Goal: Task Accomplishment & Management: Manage account settings

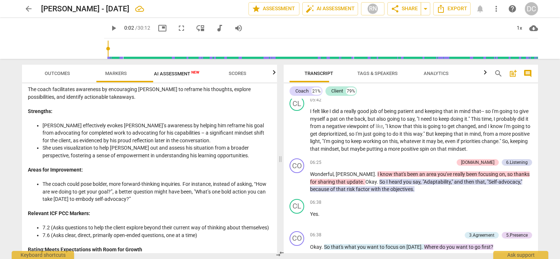
scroll to position [447, 0]
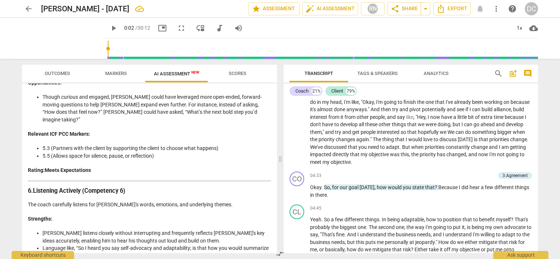
type input "3"
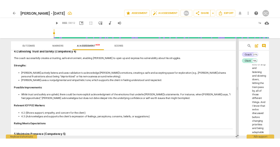
scroll to position [436, 0]
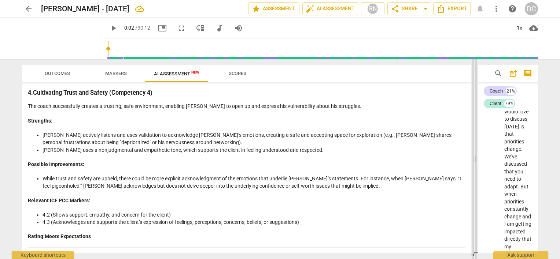
drag, startPoint x: 281, startPoint y: 157, endPoint x: 475, endPoint y: 167, distance: 194.5
click at [466, 167] on span at bounding box center [474, 159] width 4 height 200
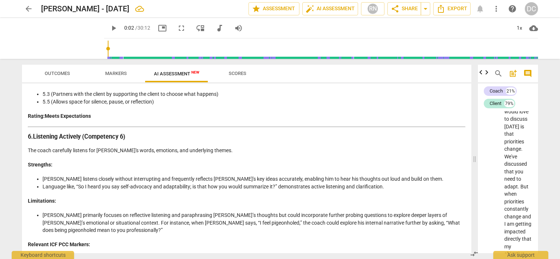
scroll to position [0, 0]
click at [181, 192] on div "Analysis of the Coach's Approach in the Coaching Conversation Introduction The …" at bounding box center [247, 71] width 438 height 1396
drag, startPoint x: 78, startPoint y: 187, endPoint x: 159, endPoint y: 188, distance: 80.6
click at [159, 188] on li "Language like, “So I heard you say self-advocacy and adaptability; is that how …" at bounding box center [254, 187] width 423 height 8
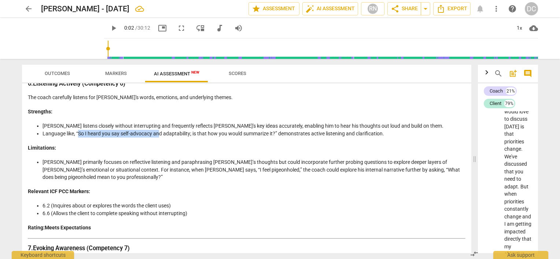
scroll to position [810, 0]
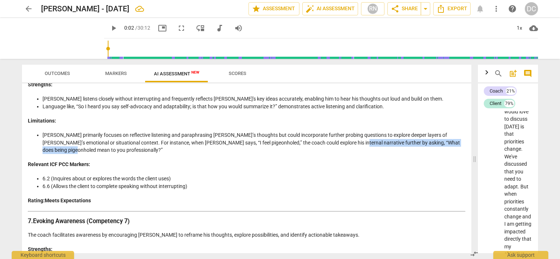
drag, startPoint x: 321, startPoint y: 142, endPoint x: 462, endPoint y: 144, distance: 140.7
click at [462, 144] on li "[PERSON_NAME] primarily focuses on reflective listening and paraphrasing [PERSO…" at bounding box center [254, 143] width 423 height 23
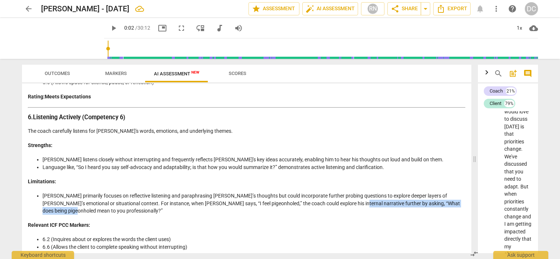
scroll to position [737, 0]
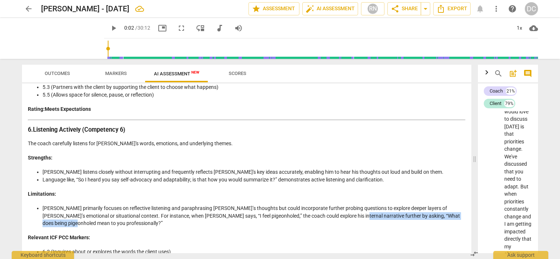
copy li "“What does being pigeonholed mean to you professionally?”"
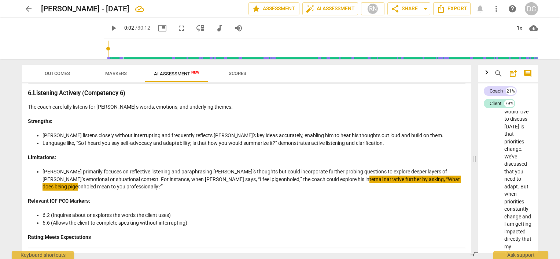
scroll to position [920, 0]
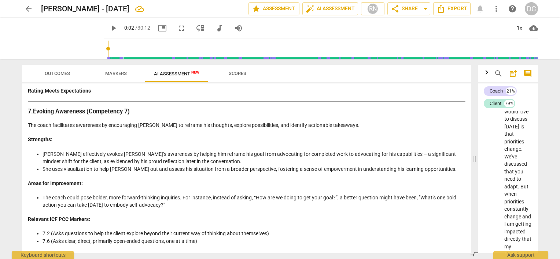
click at [48, 166] on li "She uses visualization to help [PERSON_NAME] out and assess his situation from …" at bounding box center [254, 170] width 423 height 8
drag, startPoint x: 424, startPoint y: 189, endPoint x: 423, endPoint y: 195, distance: 6.2
click at [423, 195] on li "The coach could pose bolder, more forward-thinking inquiries. For instance, ins…" at bounding box center [254, 201] width 423 height 15
copy li "What’s one bold action you can take [DATE] to embody self-advocacy?”"
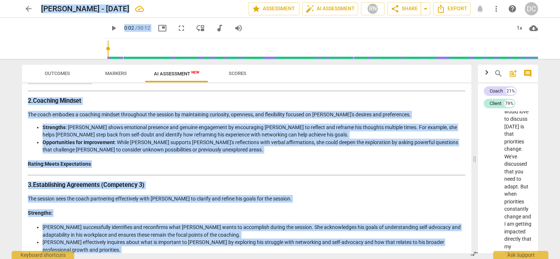
scroll to position [0, 0]
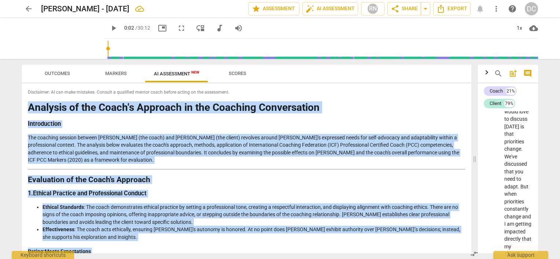
drag, startPoint x: 333, startPoint y: 242, endPoint x: 27, endPoint y: 107, distance: 334.2
click at [27, 107] on div "Disclaimer: AI can make mistakes. Consult a qualified mentor coach before actin…" at bounding box center [246, 169] width 449 height 170
drag, startPoint x: 27, startPoint y: 107, endPoint x: 38, endPoint y: 111, distance: 12.2
copy div "Analysis of the Coach's Approach in the Coaching Conversation Introduction The …"
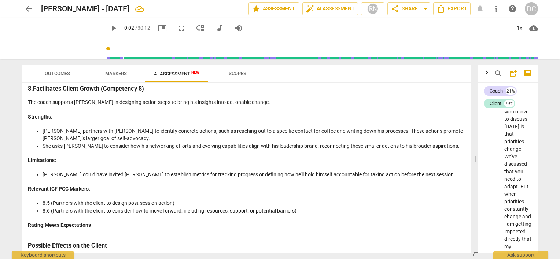
scroll to position [1095, 0]
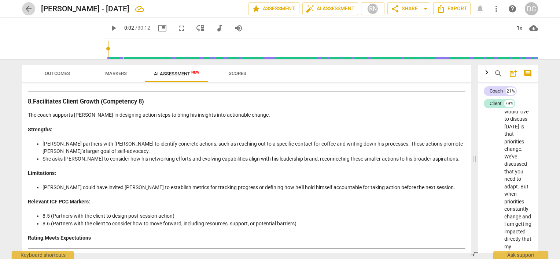
click at [26, 10] on span "arrow_back" at bounding box center [28, 8] width 9 height 9
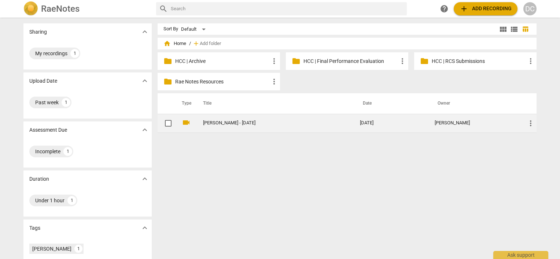
click at [466, 122] on span "more_vert" at bounding box center [530, 123] width 9 height 9
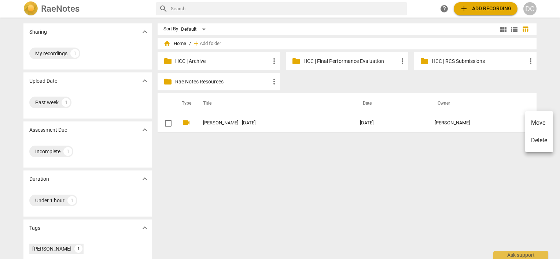
click at [166, 125] on div at bounding box center [280, 129] width 560 height 259
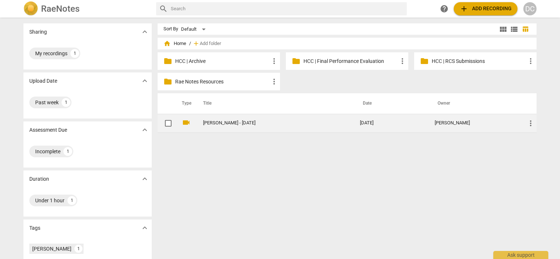
click at [169, 122] on input "checkbox" at bounding box center [168, 123] width 15 height 9
checkbox input "false"
click at [170, 123] on input "checkbox" at bounding box center [168, 123] width 15 height 9
click at [466, 124] on span "more_vert" at bounding box center [530, 123] width 9 height 9
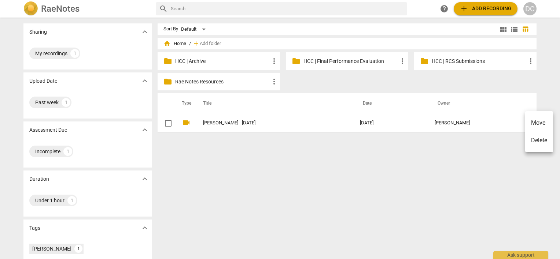
click at [236, 123] on div at bounding box center [280, 129] width 560 height 259
click at [337, 60] on p "HCC | Final Performance Evaluation" at bounding box center [350, 62] width 95 height 8
drag, startPoint x: 294, startPoint y: 126, endPoint x: 329, endPoint y: 63, distance: 72.3
click at [329, 63] on div "home Home / add Add folder folder HCC | Archive more_vert folder HCC | Final Pe…" at bounding box center [350, 90] width 385 height 98
click at [276, 187] on div "Sort By Default view_module view_list table_chart home Home / add Add folder fo…" at bounding box center [350, 138] width 385 height 230
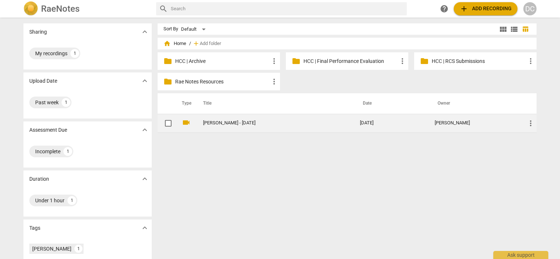
click at [167, 123] on input "checkbox" at bounding box center [168, 123] width 15 height 9
checkbox input "false"
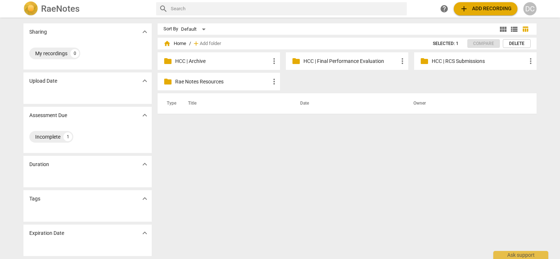
click at [430, 62] on div "folder HCC | RCS Submissions more_vert" at bounding box center [475, 61] width 122 height 18
click at [456, 60] on p "HCC | RCS Submissions" at bounding box center [479, 62] width 95 height 8
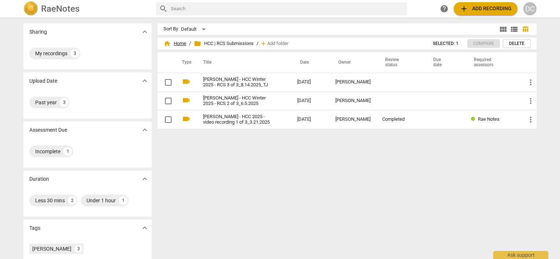
click at [176, 44] on span "home Home" at bounding box center [174, 43] width 23 height 7
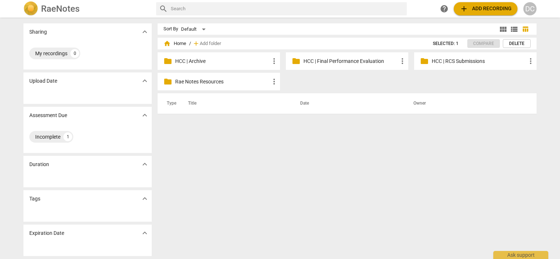
click at [238, 62] on p "HCC | Archive" at bounding box center [222, 62] width 95 height 8
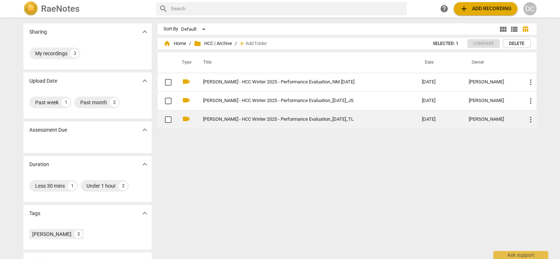
click at [166, 118] on input "checkbox" at bounding box center [168, 119] width 15 height 9
checkbox input "false"
click at [466, 121] on span "more_vert" at bounding box center [530, 119] width 9 height 9
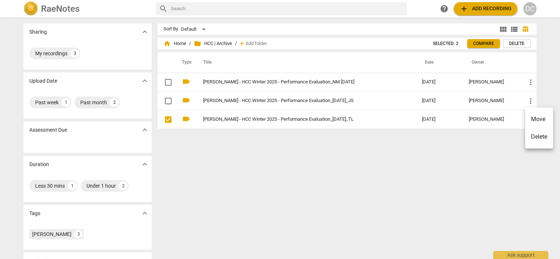
click at [400, 154] on div at bounding box center [280, 129] width 560 height 259
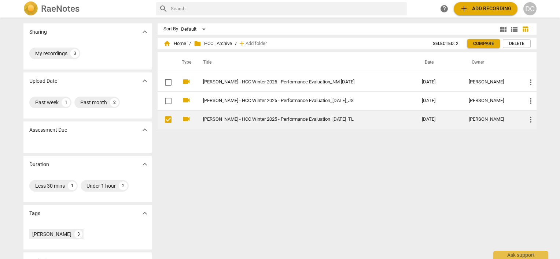
click at [424, 116] on td "[DATE]" at bounding box center [439, 119] width 47 height 19
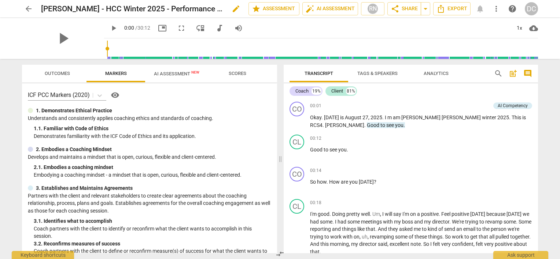
click at [238, 10] on span "edit" at bounding box center [236, 8] width 9 height 9
drag, startPoint x: 214, startPoint y: 10, endPoint x: 0, endPoint y: 6, distance: 213.3
click at [0, 6] on header "arrow_back [PERSON_NAME] - HCC Winter 2025 - Performance Evaluation_[DATE]_TL d…" at bounding box center [280, 9] width 560 height 18
click at [180, 7] on input "[PERSON_NAME] - HCC Winter 2025 - Performance Evaluation_[DATE]_TL" at bounding box center [128, 9] width 175 height 14
drag, startPoint x: 164, startPoint y: 10, endPoint x: 19, endPoint y: 8, distance: 145.1
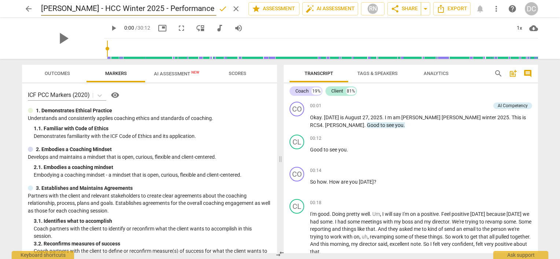
click at [19, 8] on div "arrow_back [PERSON_NAME] - HCC Winter 2025 - Performance Evaluation_[DATE]_TL d…" at bounding box center [280, 9] width 548 height 18
drag, startPoint x: 128, startPoint y: 9, endPoint x: 139, endPoint y: 9, distance: 11.0
click at [139, 9] on input "[PERSON_NAME] Laurino_[DATE]_TL" at bounding box center [128, 9] width 175 height 14
type input "[PERSON_NAME] Laurino_[DATE]_DRAFT for Performance Evaluation"
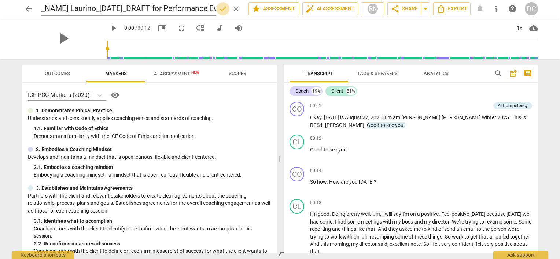
drag, startPoint x: 221, startPoint y: 10, endPoint x: 214, endPoint y: 17, distance: 9.6
click at [221, 11] on span "done" at bounding box center [222, 8] width 9 height 9
click at [30, 8] on span "arrow_back" at bounding box center [28, 8] width 9 height 9
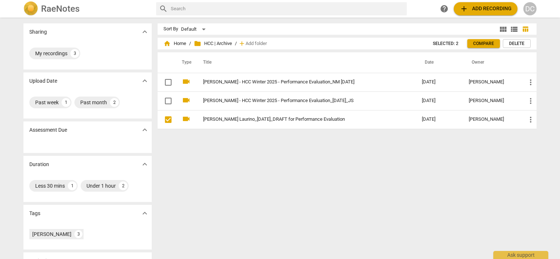
click at [211, 43] on span "folder HCC | Archive" at bounding box center [213, 43] width 38 height 7
click at [177, 44] on span "home Home" at bounding box center [174, 43] width 23 height 7
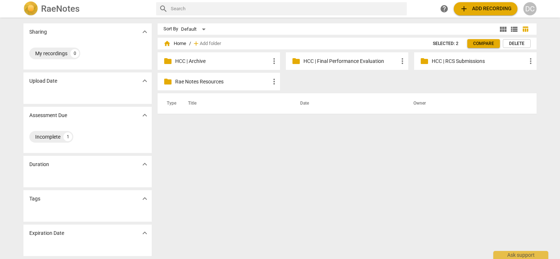
click at [359, 60] on p "HCC | Final Performance Evaluation" at bounding box center [350, 62] width 95 height 8
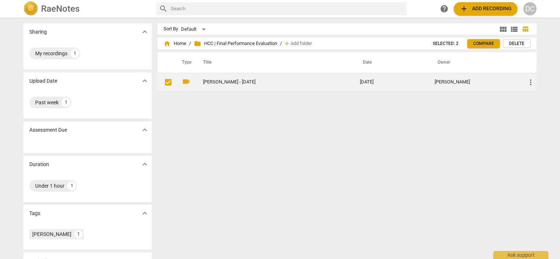
click at [230, 80] on link "[PERSON_NAME] - [DATE]" at bounding box center [268, 82] width 130 height 5
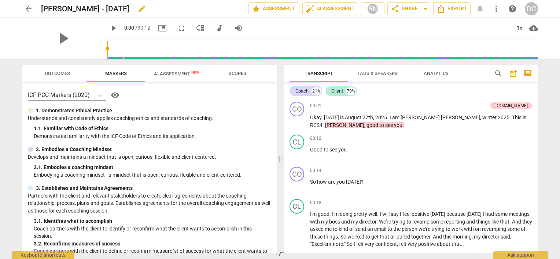
click at [137, 9] on span "edit" at bounding box center [141, 8] width 9 height 9
drag, startPoint x: 126, startPoint y: 8, endPoint x: 37, endPoint y: 5, distance: 88.7
click at [37, 5] on div "arrow_back T [PERSON_NAME] - [DATE] done clear star Assessment auto_fix_high AI…" at bounding box center [280, 9] width 516 height 14
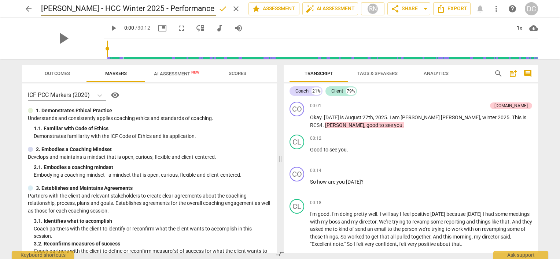
scroll to position [0, 85]
type input "[PERSON_NAME] - HCC Winter 2025 - Performance Evaluation_[DATE]_TL"
click at [223, 11] on span "done" at bounding box center [222, 8] width 9 height 9
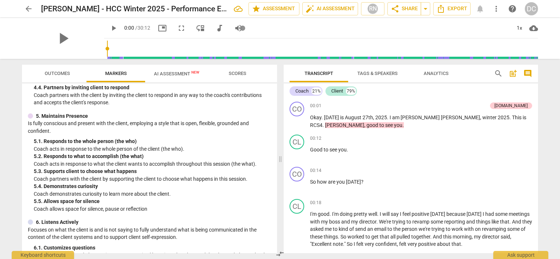
scroll to position [366, 0]
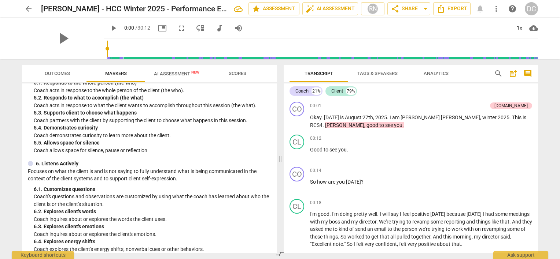
click at [30, 5] on span "arrow_back" at bounding box center [28, 8] width 9 height 9
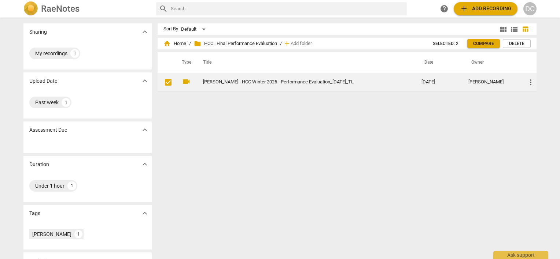
click at [221, 83] on link "[PERSON_NAME] - HCC Winter 2025 - Performance Evaluation_[DATE]_TL" at bounding box center [299, 82] width 192 height 5
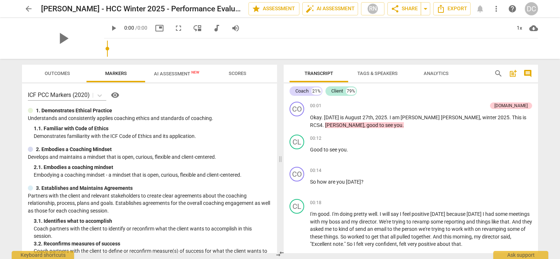
click at [175, 73] on span "AI Assessment New" at bounding box center [176, 73] width 45 height 5
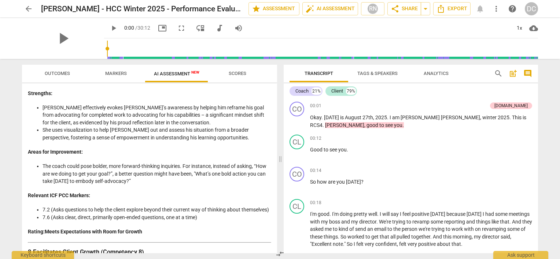
scroll to position [1209, 0]
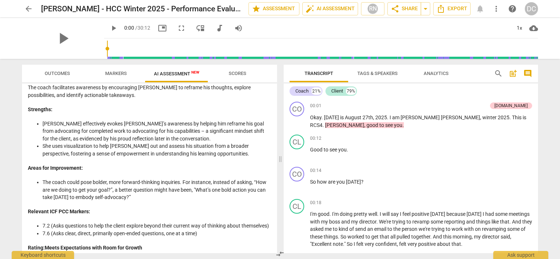
click at [28, 7] on span "arrow_back" at bounding box center [28, 8] width 9 height 9
